Goal: Find specific page/section: Find specific page/section

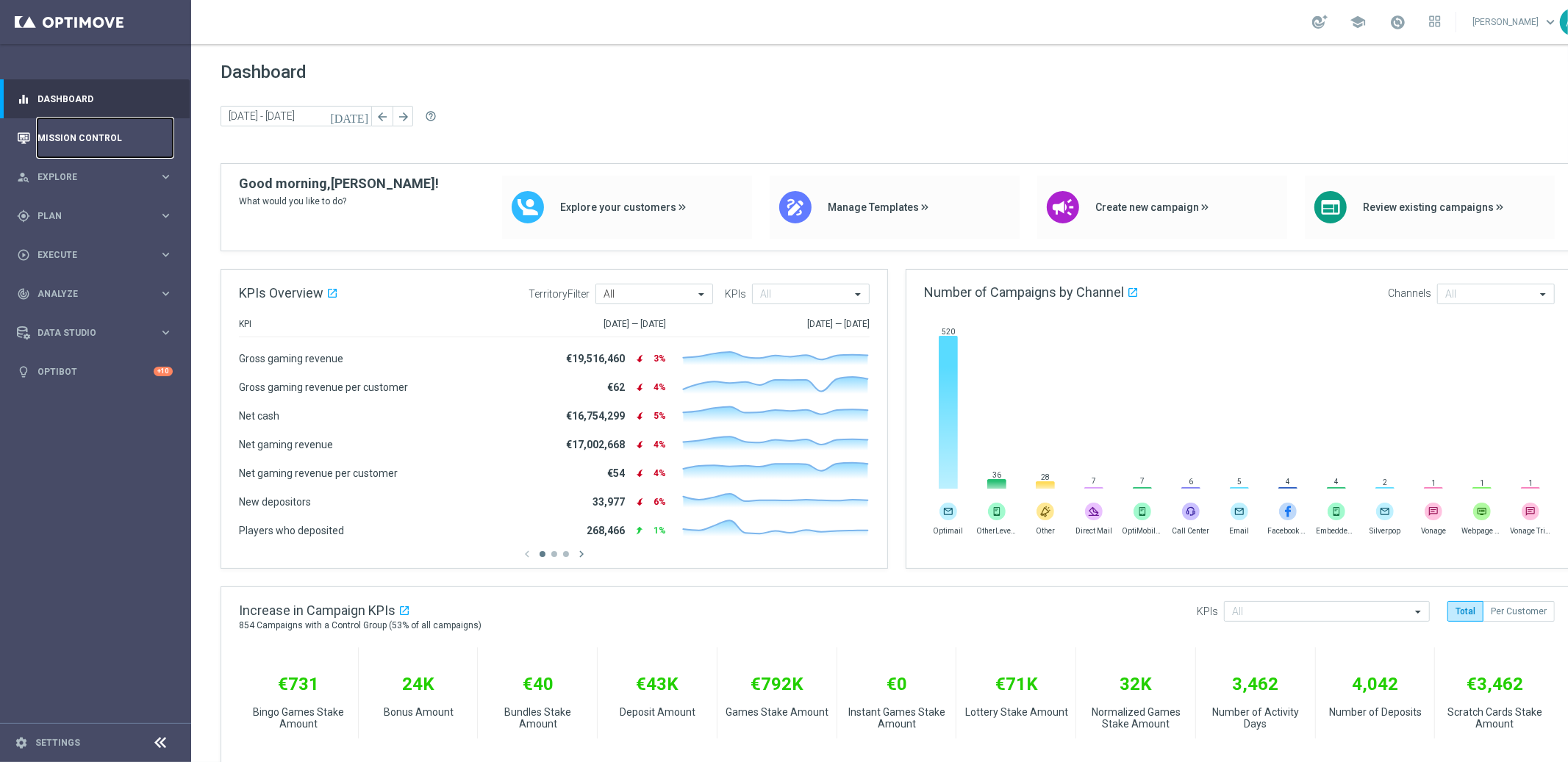
click at [92, 141] on link "Mission Control" at bounding box center [104, 138] width 135 height 39
